Goal: Information Seeking & Learning: Find contact information

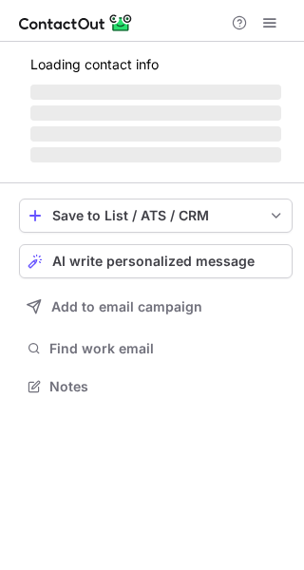
scroll to position [398, 304]
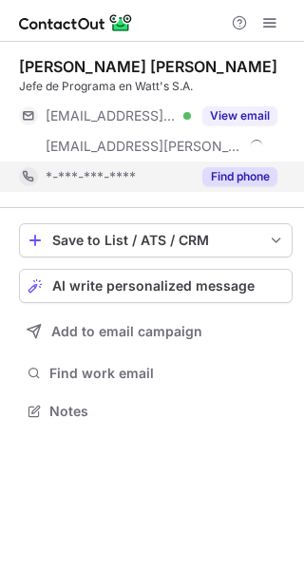
click at [241, 178] on button "Find phone" at bounding box center [239, 176] width 75 height 19
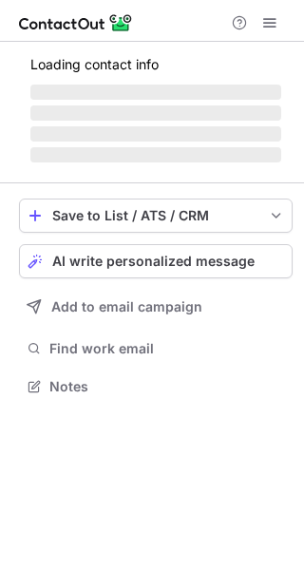
scroll to position [398, 304]
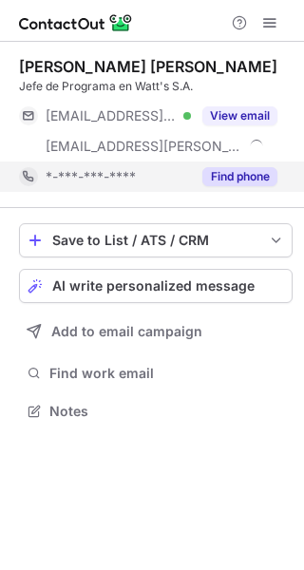
click at [231, 175] on button "Find phone" at bounding box center [239, 176] width 75 height 19
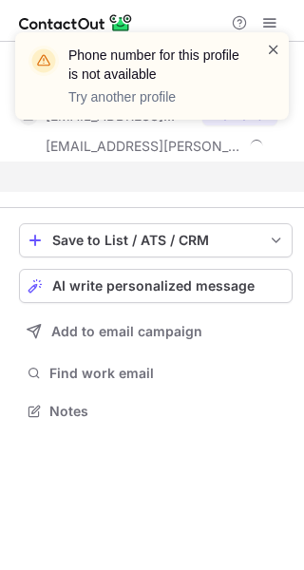
scroll to position [368, 304]
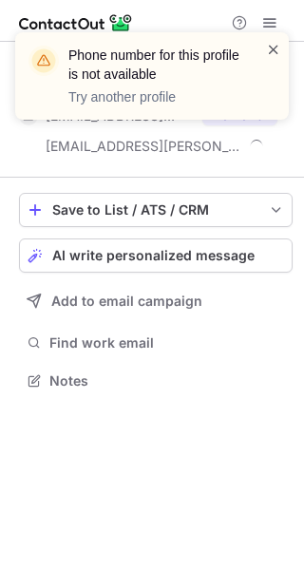
click at [279, 43] on span at bounding box center [273, 49] width 15 height 19
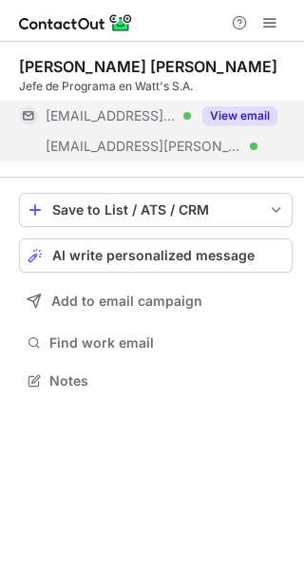
click at [254, 106] on button "View email" at bounding box center [239, 115] width 75 height 19
